Goal: Use online tool/utility: Utilize a website feature to perform a specific function

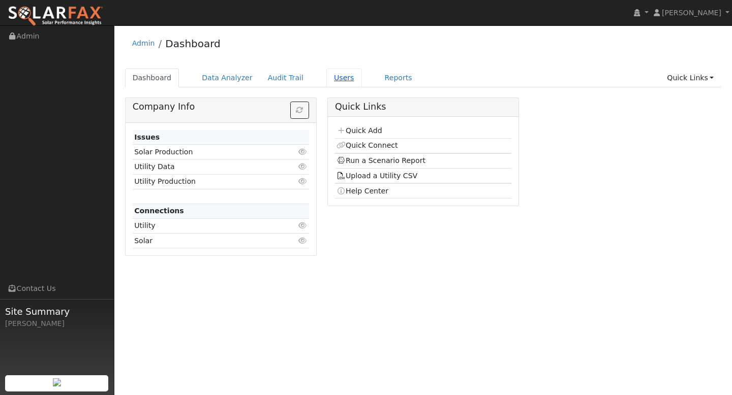
click at [335, 81] on link "Users" at bounding box center [344, 78] width 36 height 19
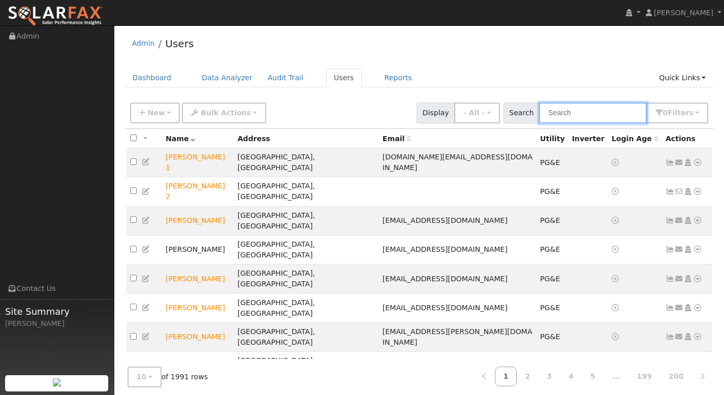
click at [566, 116] on input "text" at bounding box center [593, 113] width 108 height 21
paste input "Carlos Munoz"
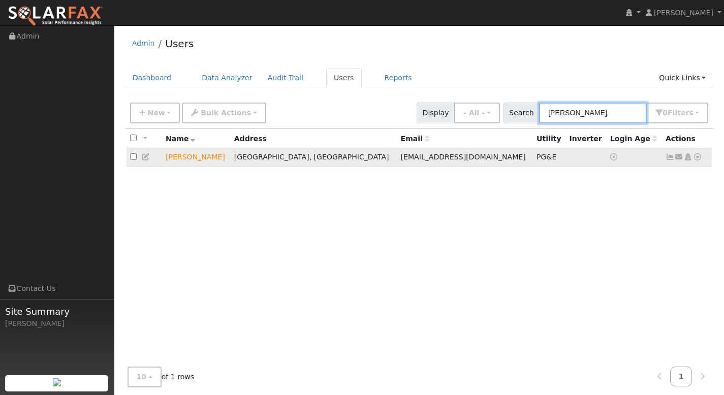
type input "Carlos Munoz"
click at [698, 157] on icon at bounding box center [697, 157] width 9 height 7
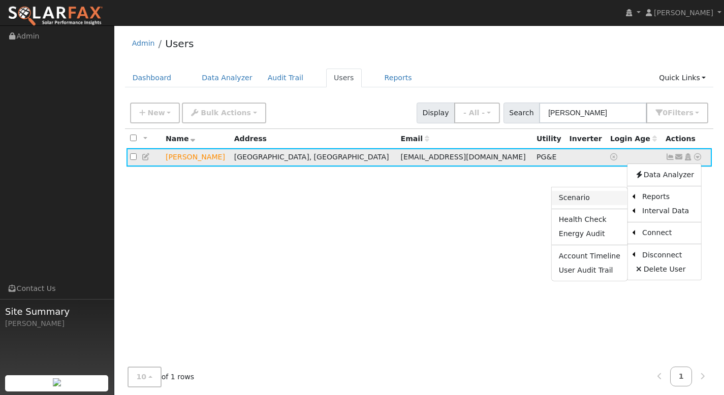
click at [602, 198] on link "Scenario" at bounding box center [590, 198] width 76 height 14
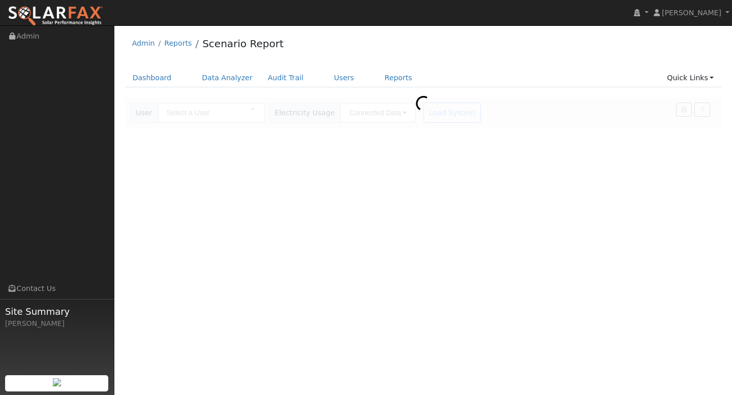
type input "Carlos Munoz"
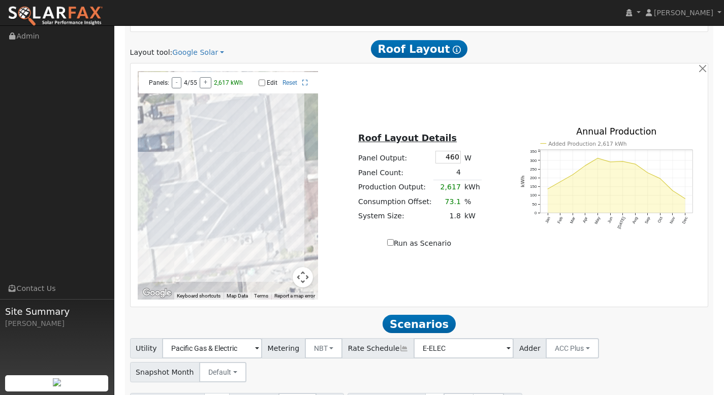
scroll to position [541, 0]
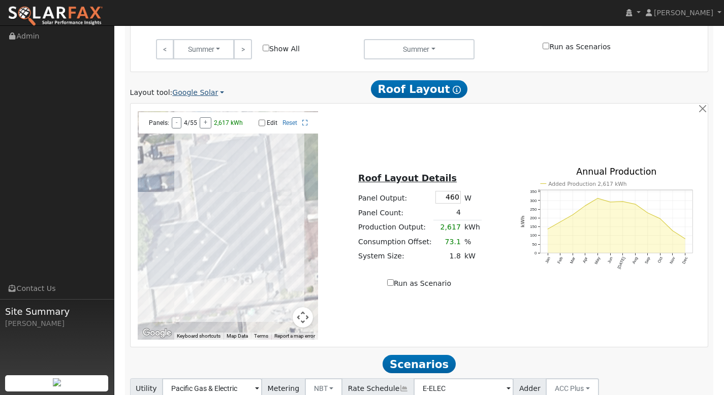
click at [205, 90] on link "Google Solar" at bounding box center [198, 92] width 52 height 11
click at [200, 140] on link "Aurora" at bounding box center [206, 140] width 71 height 14
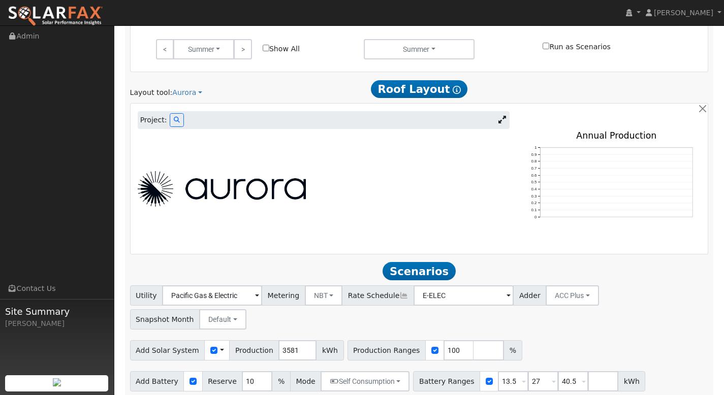
scroll to position [420, 0]
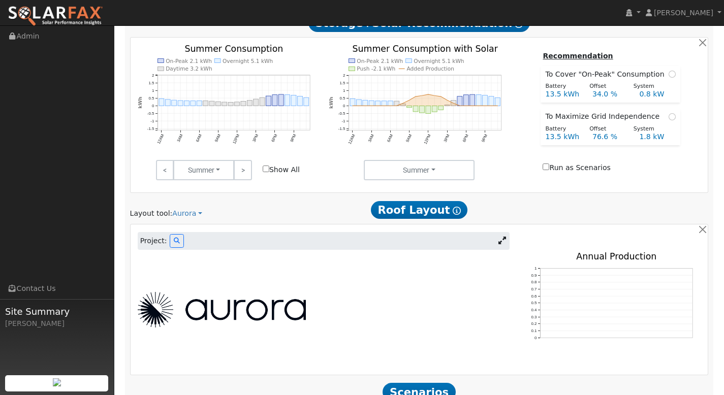
click at [503, 237] on icon at bounding box center [503, 241] width 8 height 8
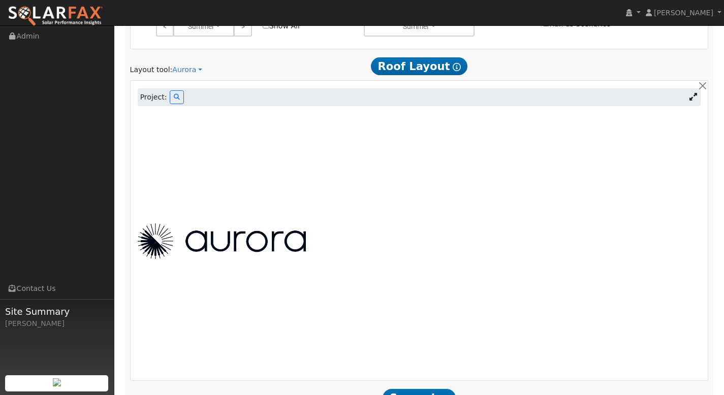
scroll to position [569, 0]
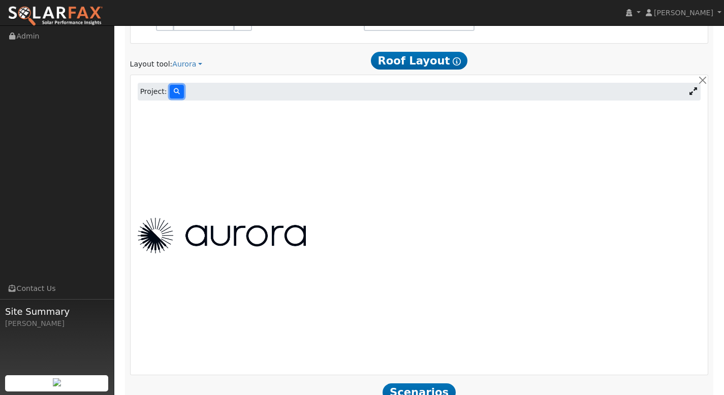
click at [175, 95] on icon at bounding box center [177, 91] width 6 height 6
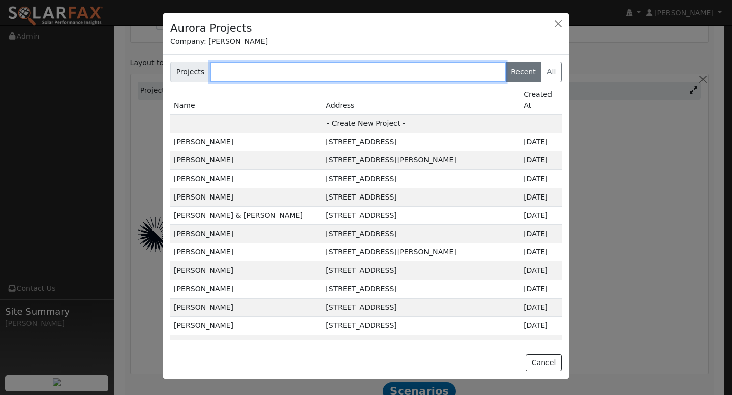
click at [237, 70] on input "text" at bounding box center [358, 72] width 296 height 20
paste input "Carlos Munoz"
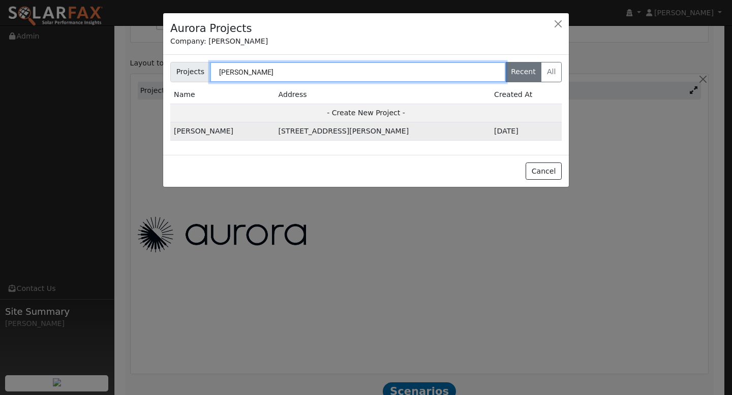
type input "Carlos Munoz"
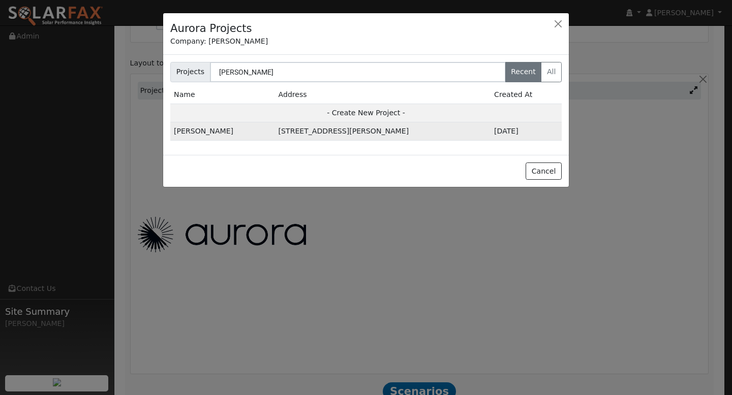
click at [202, 132] on td "Carlos Munoz" at bounding box center [222, 131] width 105 height 18
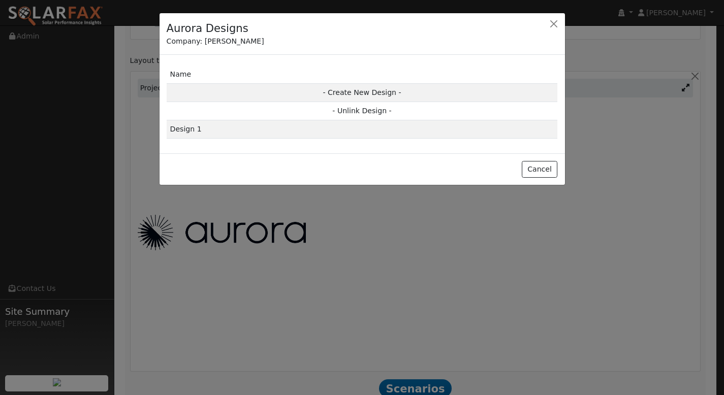
scroll to position [572, 0]
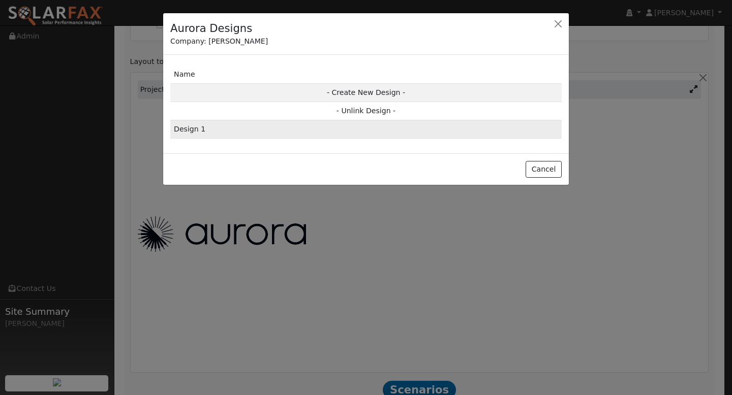
click at [205, 133] on td "Design 1" at bounding box center [365, 129] width 391 height 18
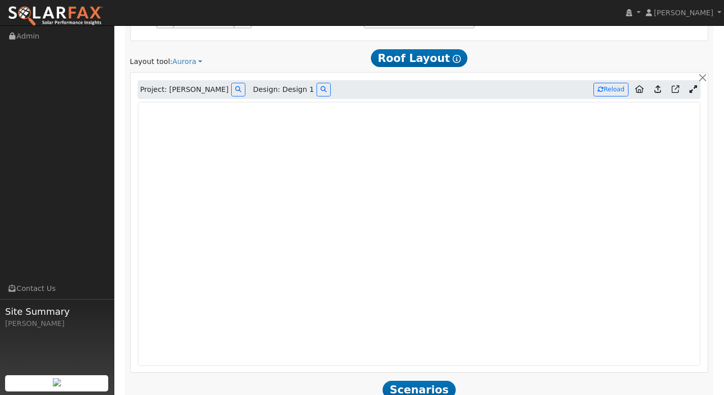
type input "0"
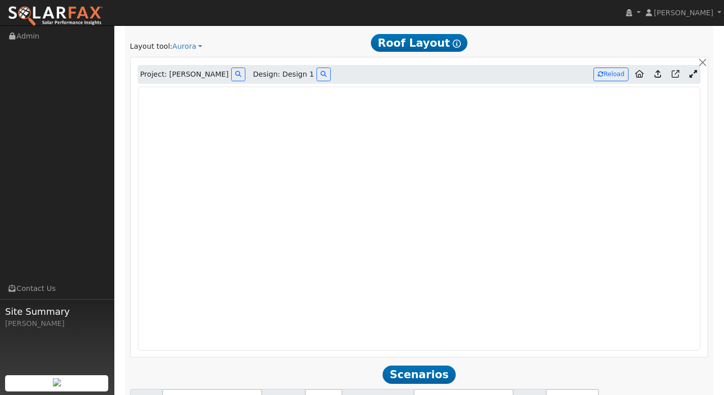
scroll to position [587, 0]
click at [660, 73] on icon at bounding box center [658, 74] width 7 height 8
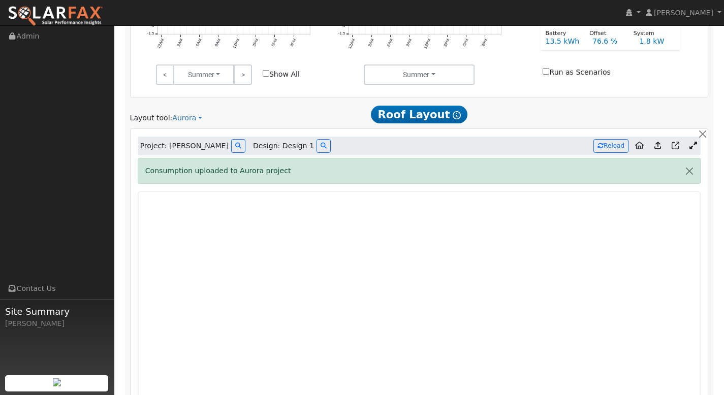
scroll to position [528, 0]
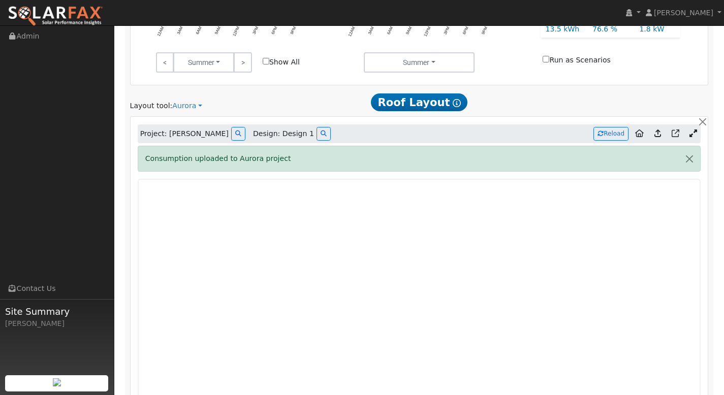
click at [658, 136] on icon at bounding box center [658, 134] width 7 height 8
click at [693, 162] on button "button" at bounding box center [689, 158] width 21 height 25
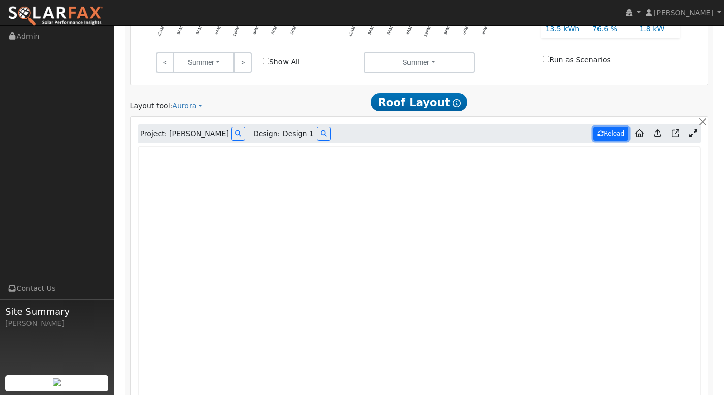
click at [612, 134] on button "Reload" at bounding box center [611, 134] width 35 height 14
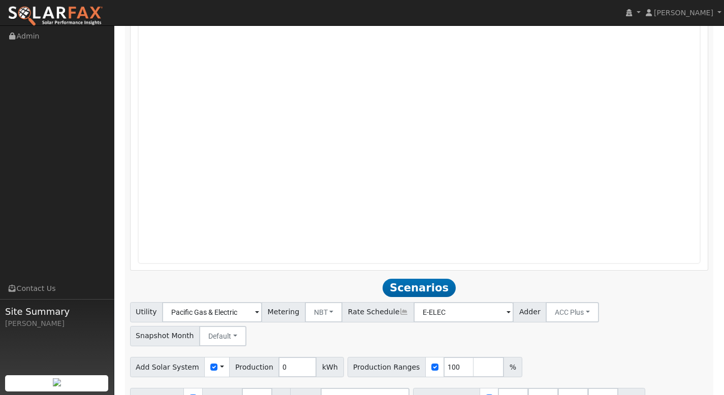
scroll to position [674, 0]
click at [210, 364] on input "checkbox" at bounding box center [213, 367] width 7 height 7
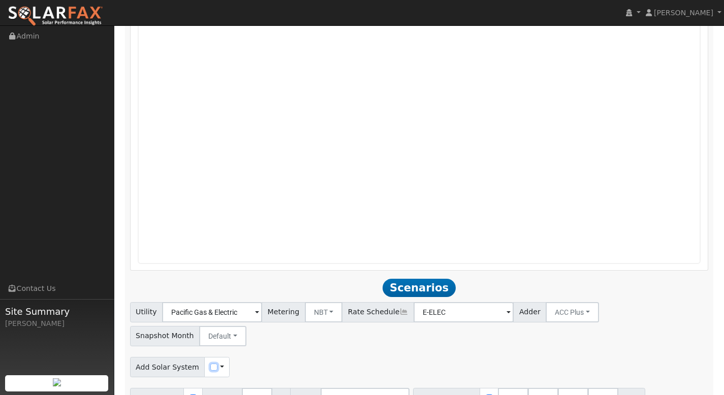
click at [210, 364] on input "checkbox" at bounding box center [213, 367] width 7 height 7
checkbox input "true"
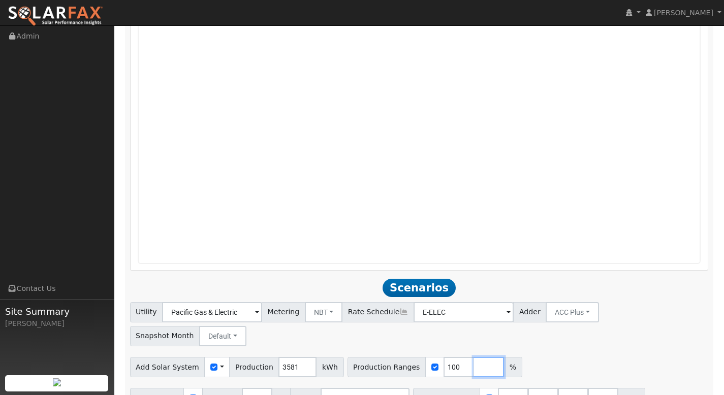
click at [474, 357] on input "number" at bounding box center [489, 367] width 30 height 20
type input "120"
click at [504, 357] on input "number" at bounding box center [519, 367] width 30 height 20
type input "140"
click at [534, 357] on input "number" at bounding box center [549, 367] width 30 height 20
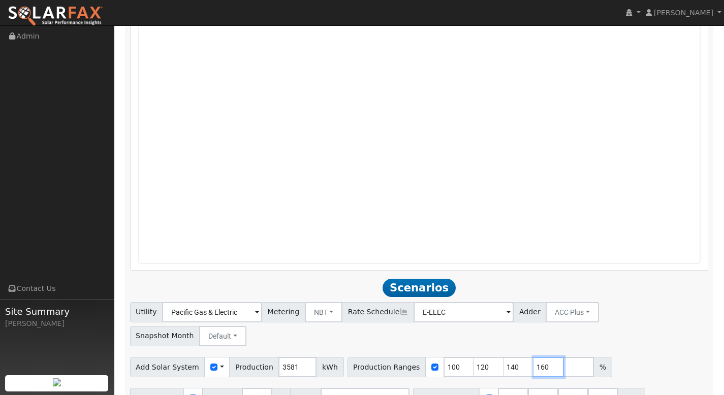
type input "160"
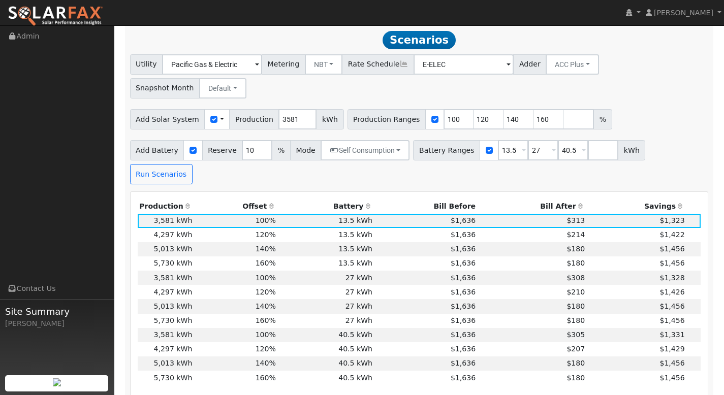
scroll to position [923, 0]
click at [565, 199] on th "Bill After" at bounding box center [532, 206] width 109 height 14
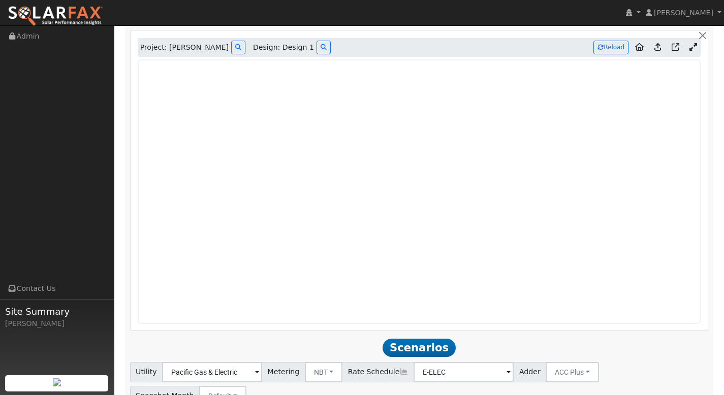
scroll to position [612, 0]
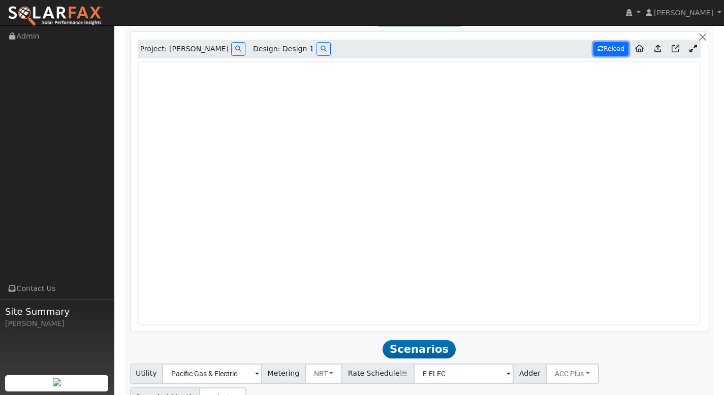
click at [611, 53] on button "Reload" at bounding box center [611, 49] width 35 height 14
type input "0"
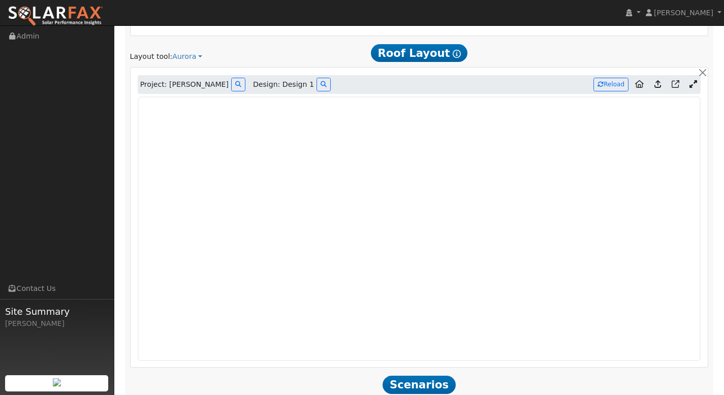
scroll to position [529, 0]
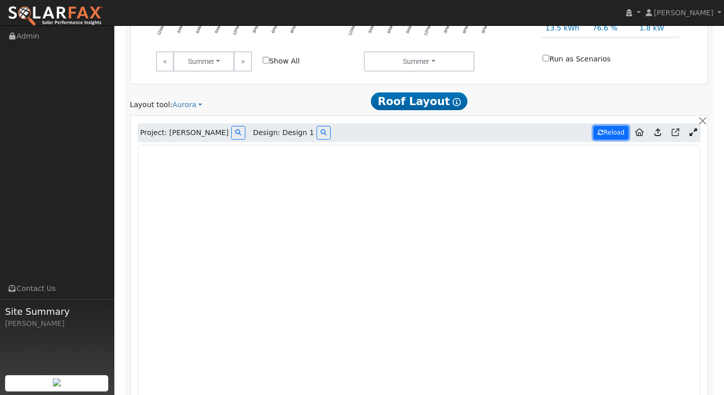
click at [609, 134] on button "Reload" at bounding box center [611, 133] width 35 height 14
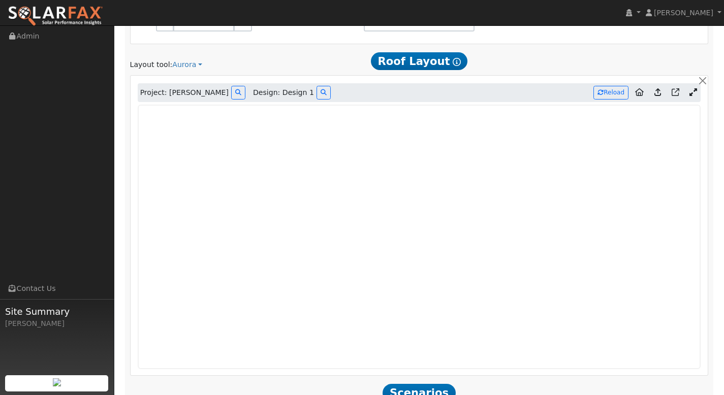
scroll to position [603, 0]
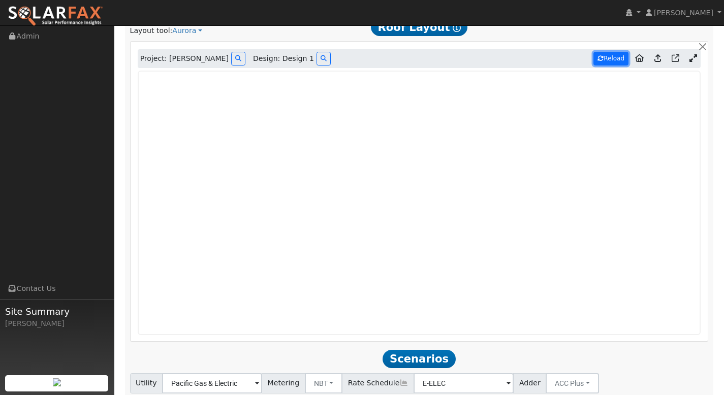
click at [608, 61] on button "Reload" at bounding box center [611, 59] width 35 height 14
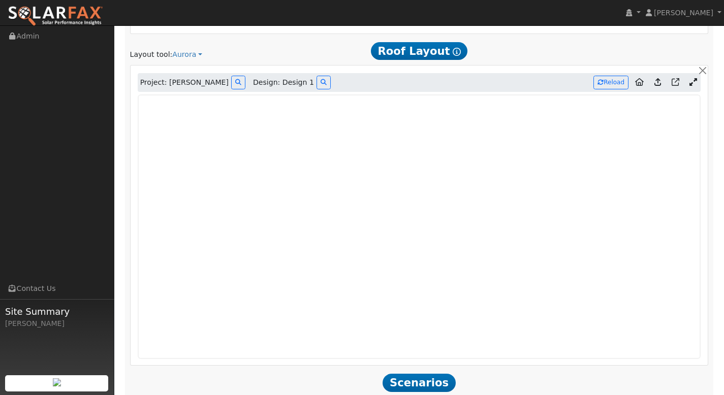
scroll to position [584, 0]
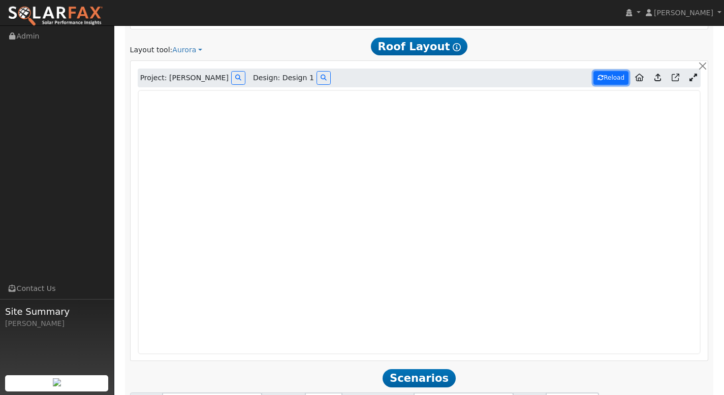
click at [603, 78] on button "Reload" at bounding box center [611, 78] width 35 height 14
click at [612, 72] on button "Reload" at bounding box center [611, 78] width 35 height 14
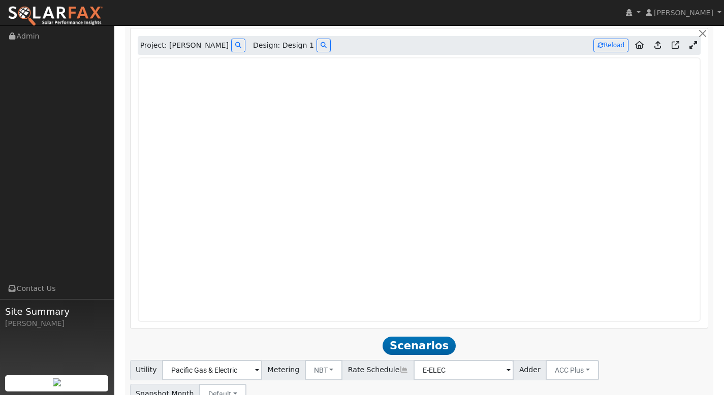
scroll to position [613, 0]
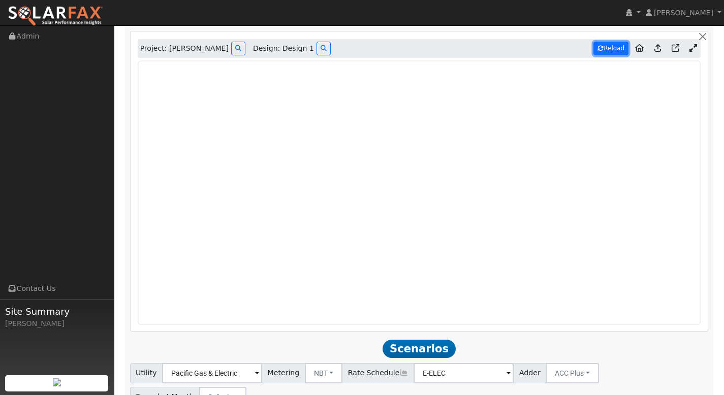
click at [611, 50] on button "Reload" at bounding box center [611, 49] width 35 height 14
click at [608, 48] on button "Reload" at bounding box center [611, 49] width 35 height 14
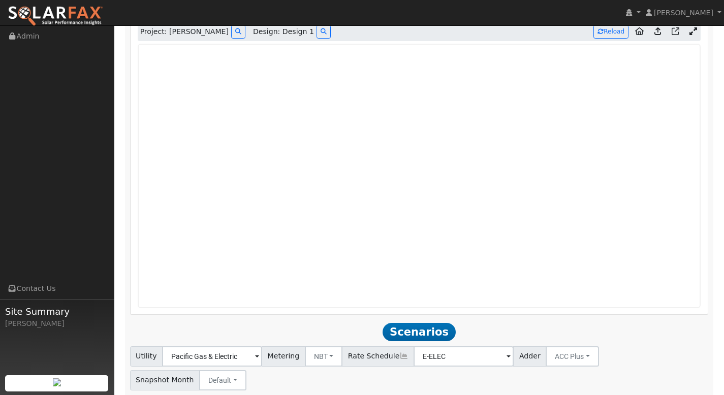
scroll to position [577, 0]
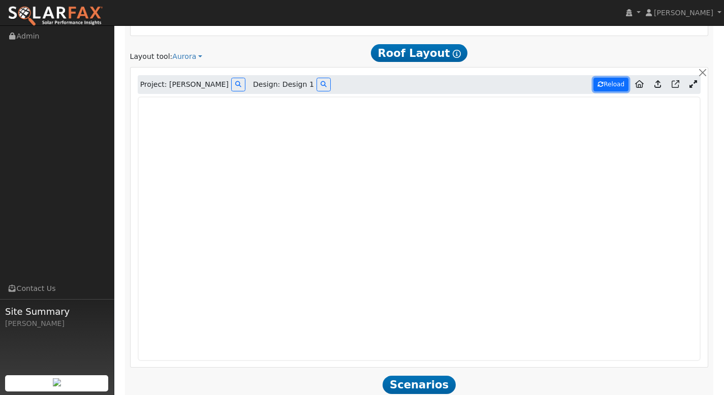
click at [609, 83] on button "Reload" at bounding box center [611, 85] width 35 height 14
click at [621, 86] on button "Reload" at bounding box center [611, 85] width 35 height 14
click at [606, 83] on button "Reload" at bounding box center [611, 85] width 35 height 14
drag, startPoint x: 620, startPoint y: 371, endPoint x: 643, endPoint y: 374, distance: 24.2
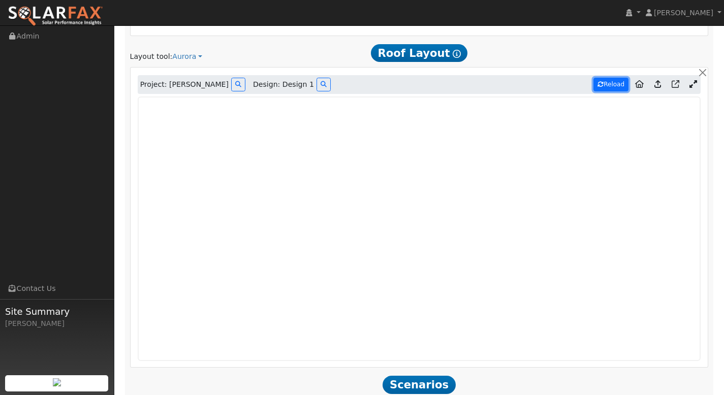
click at [613, 82] on button "Reload" at bounding box center [611, 85] width 35 height 14
click at [610, 87] on button "Reload" at bounding box center [611, 85] width 35 height 14
